Goal: Find specific page/section: Find specific page/section

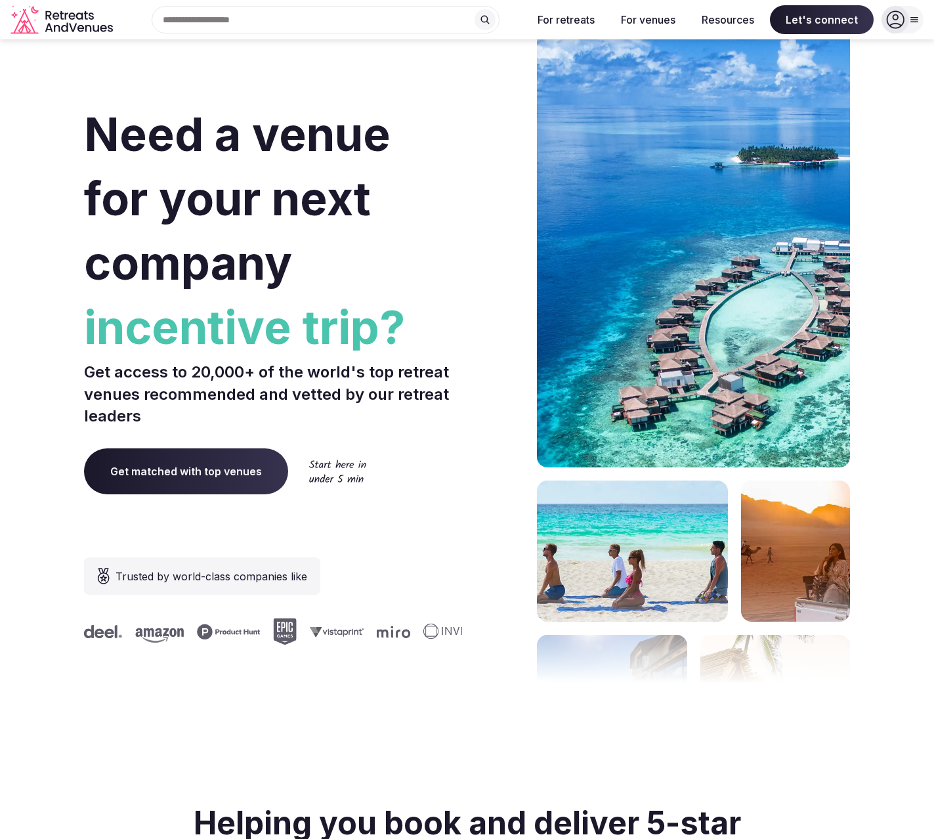
click at [382, 20] on input "text" at bounding box center [326, 20] width 348 height 28
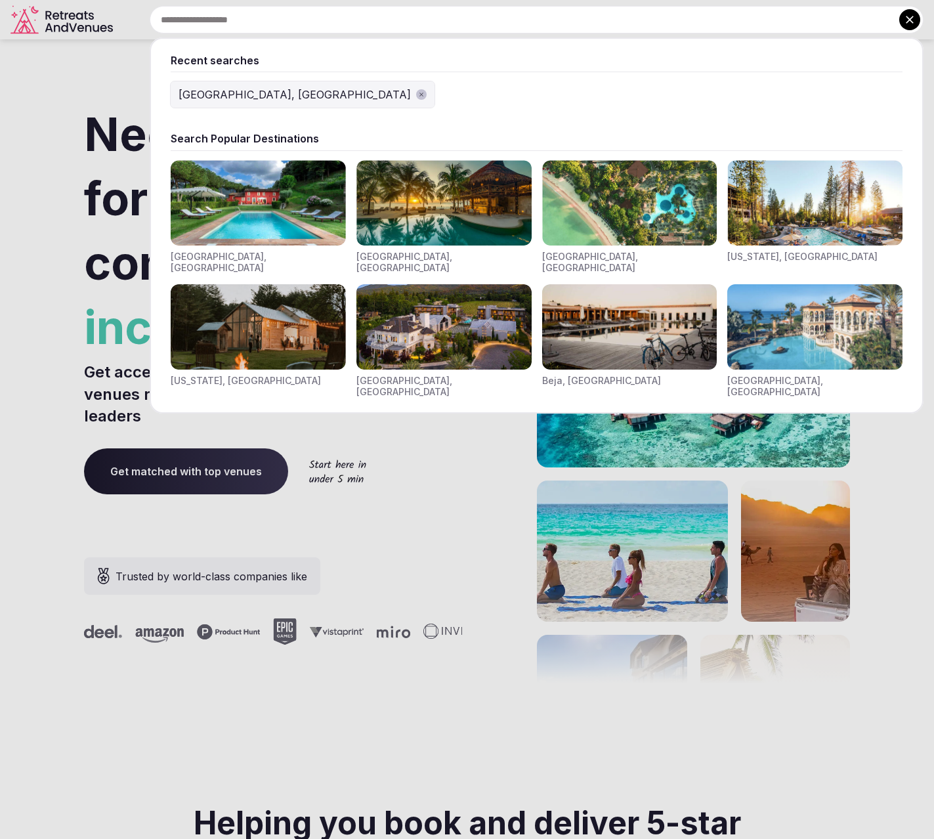
click at [283, 217] on img "Visit venues for Toscana, Italy" at bounding box center [258, 202] width 175 height 85
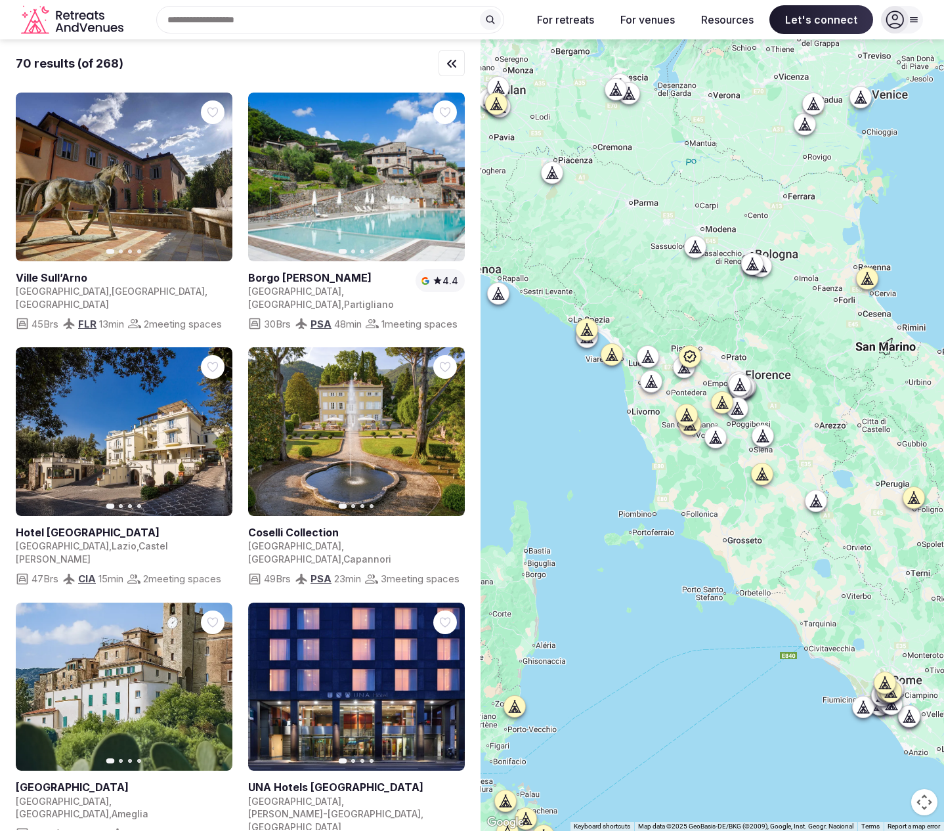
drag, startPoint x: 665, startPoint y: 290, endPoint x: 751, endPoint y: 520, distance: 245.2
click at [747, 505] on div at bounding box center [711, 434] width 463 height 791
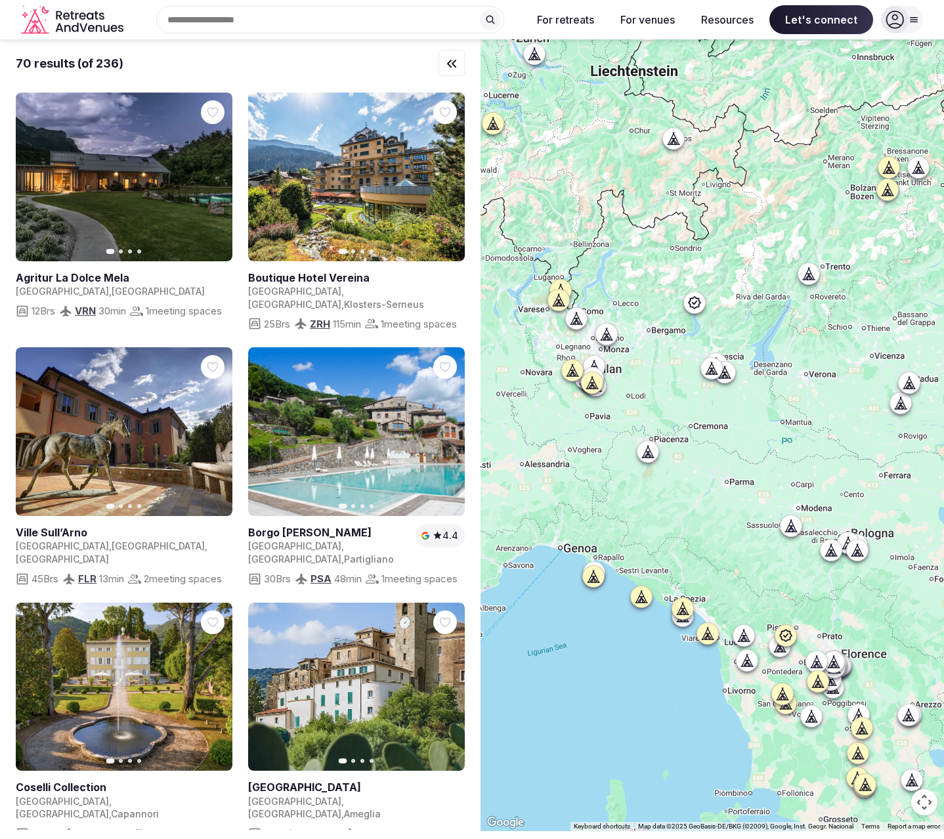
click at [898, 22] on icon at bounding box center [894, 19] width 18 height 18
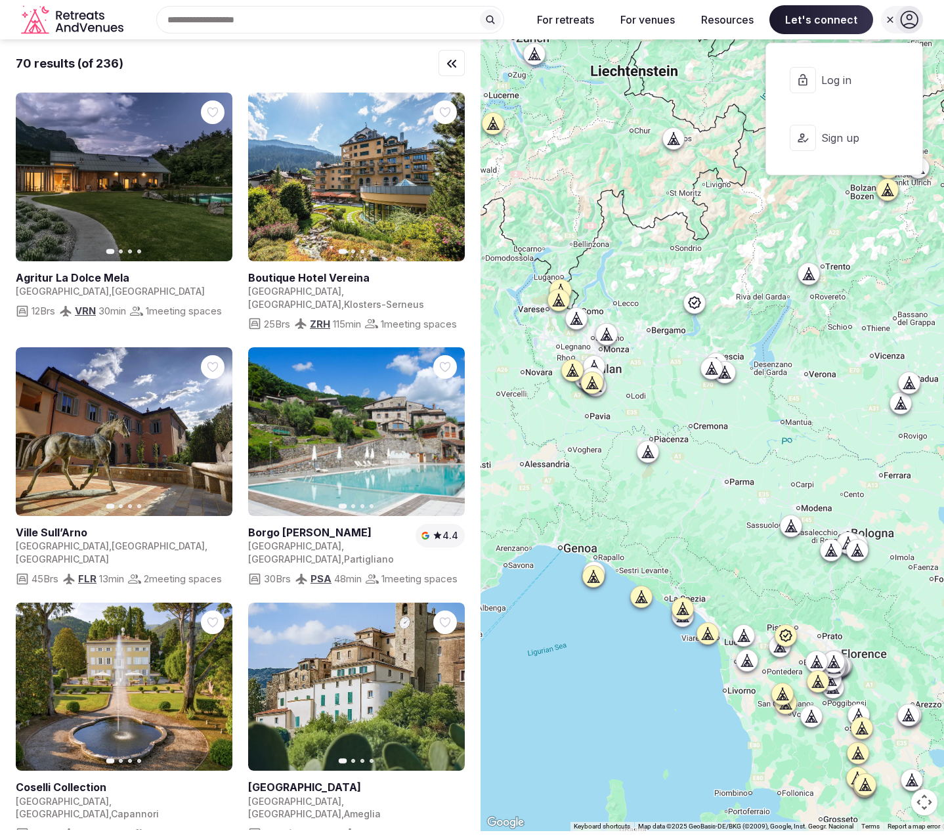
click at [856, 74] on span "Log in" at bounding box center [852, 80] width 63 height 14
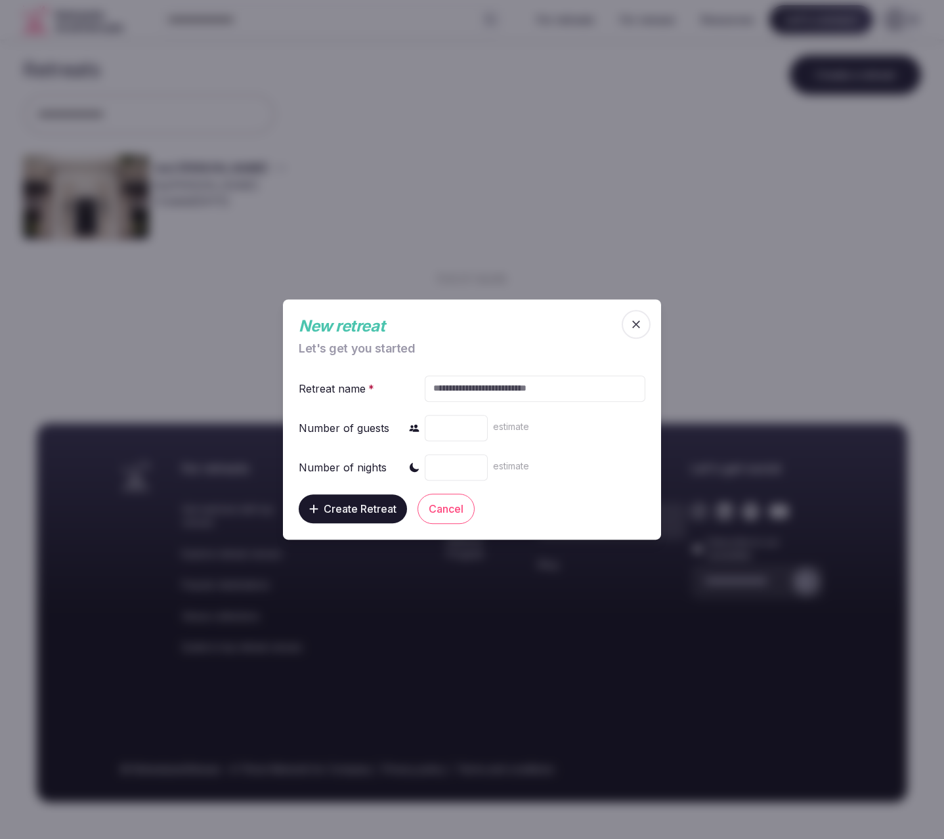
click at [631, 323] on icon "button" at bounding box center [635, 324] width 13 height 13
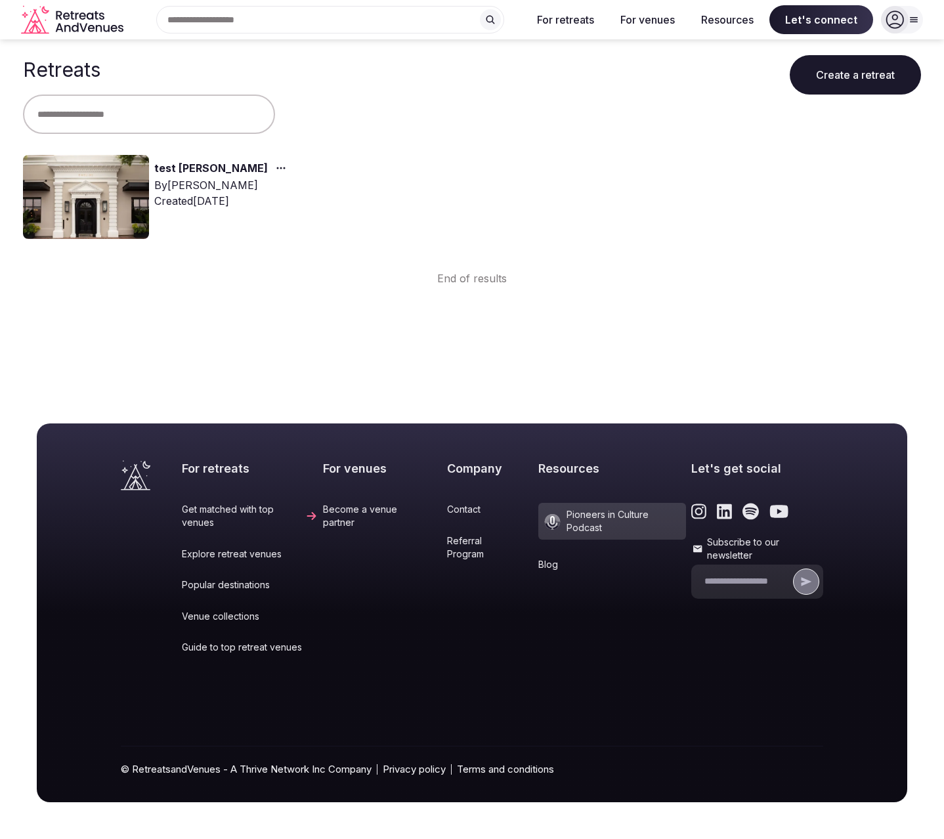
click at [636, 168] on div "test [PERSON_NAME] By [PERSON_NAME] Created [DATE]" at bounding box center [472, 202] width 898 height 94
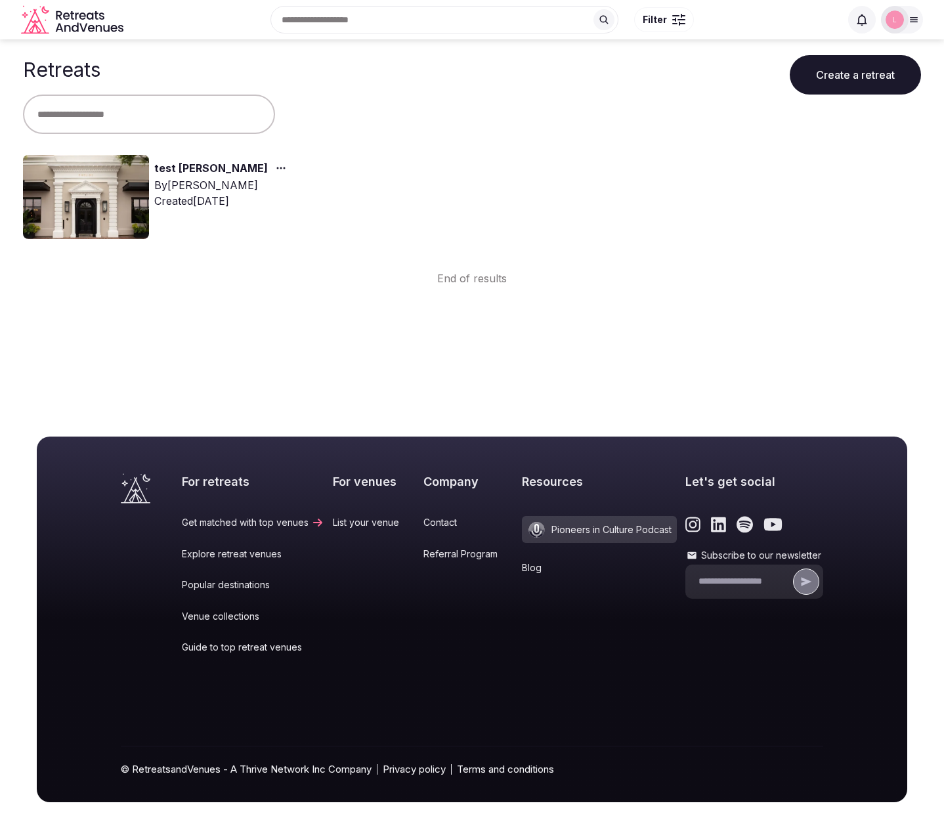
click at [132, 177] on img at bounding box center [86, 197] width 126 height 84
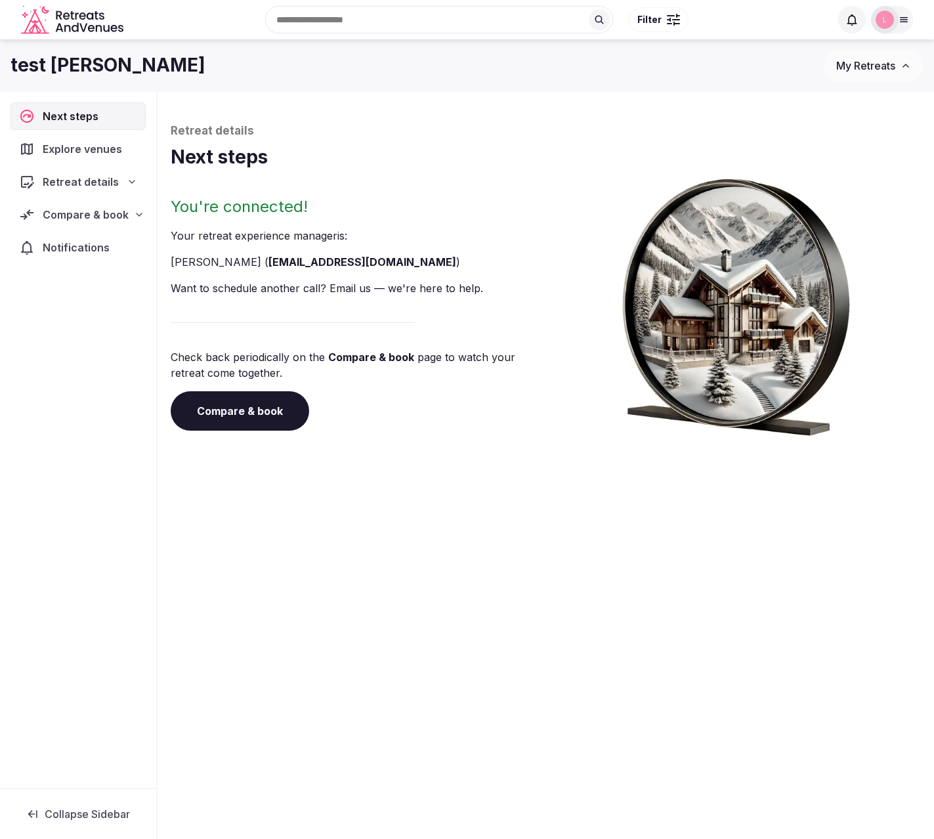
click at [101, 188] on span "Retreat details" at bounding box center [81, 182] width 76 height 16
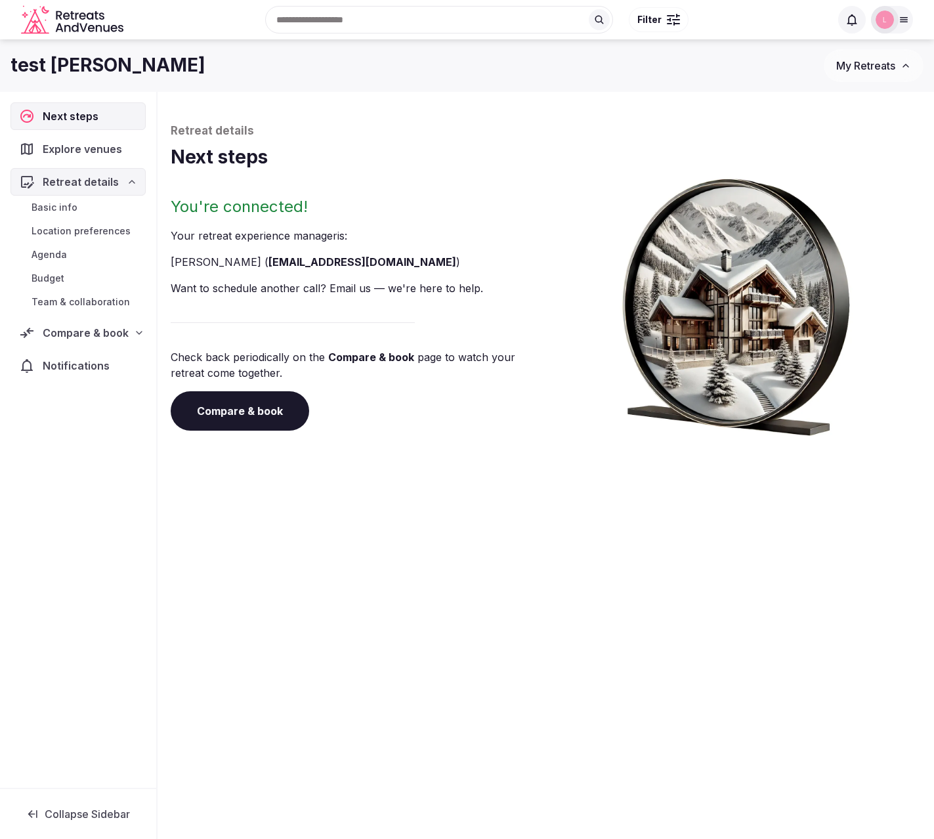
click at [73, 296] on span "Team & collaboration" at bounding box center [80, 301] width 98 height 13
